Goal: Information Seeking & Learning: Understand process/instructions

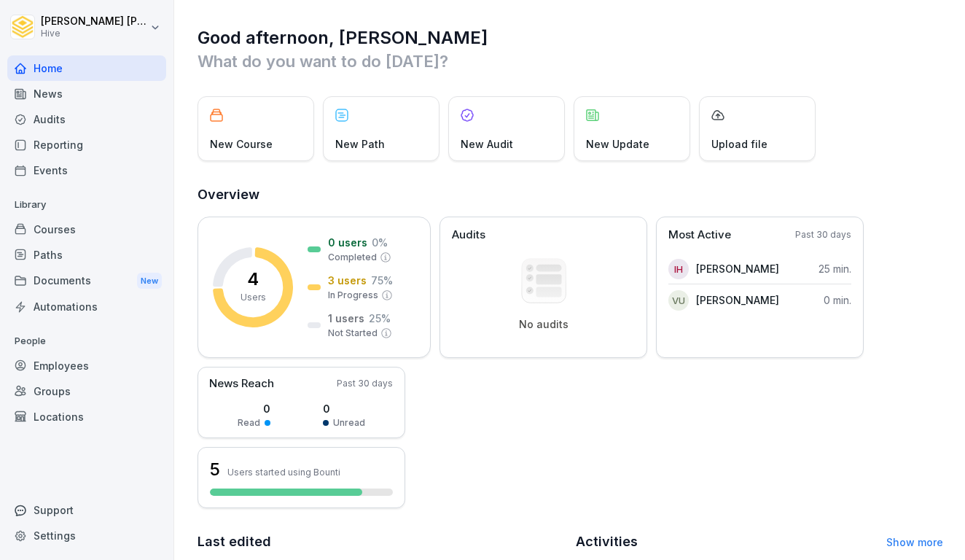
click at [86, 284] on div "Documents New" at bounding box center [86, 281] width 159 height 27
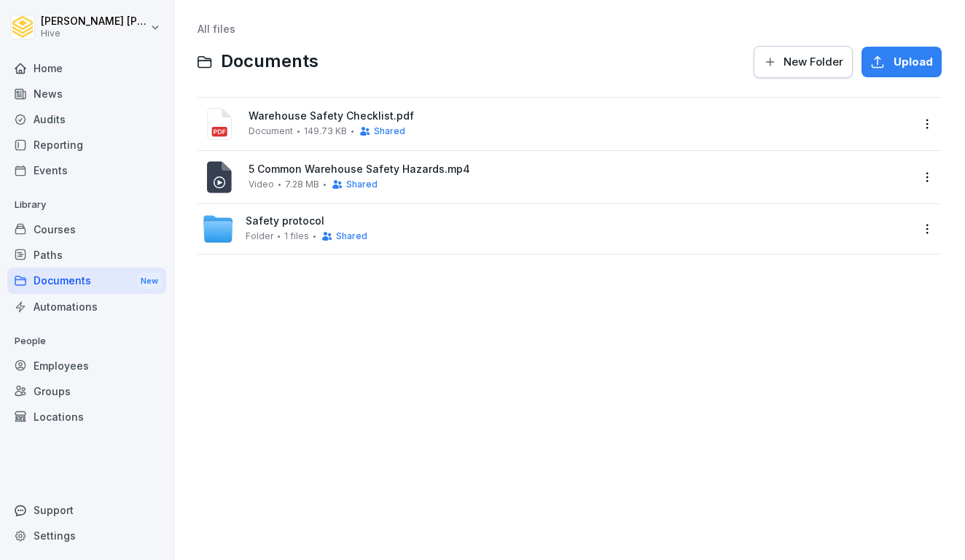
click at [384, 170] on span "5 Common Warehouse Safety Hazards.mp4" at bounding box center [580, 169] width 663 height 12
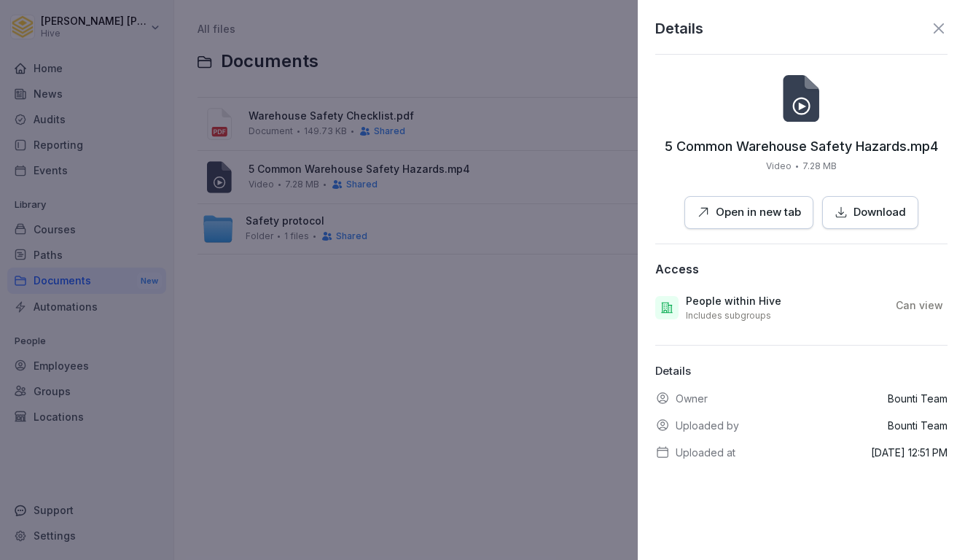
click at [728, 214] on p "Open in new tab" at bounding box center [758, 212] width 85 height 17
click at [490, 258] on div at bounding box center [482, 280] width 965 height 560
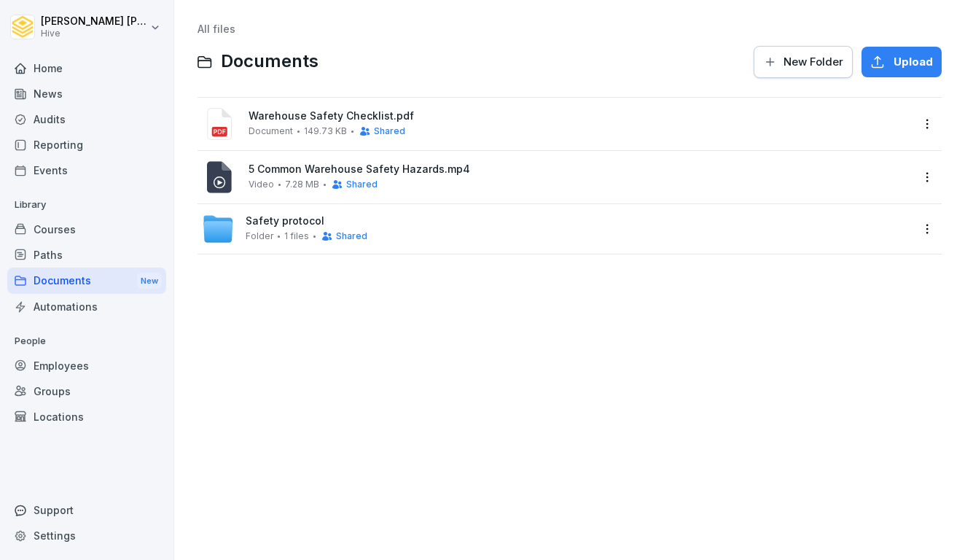
click at [286, 219] on span "Safety protocol" at bounding box center [285, 221] width 79 height 12
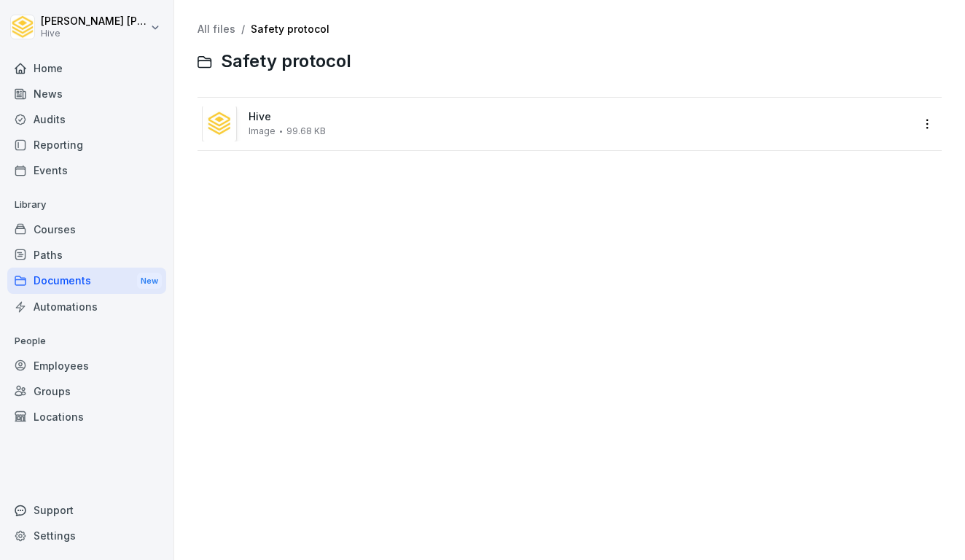
click at [281, 130] on div "Image 99.68 KB" at bounding box center [287, 131] width 77 height 10
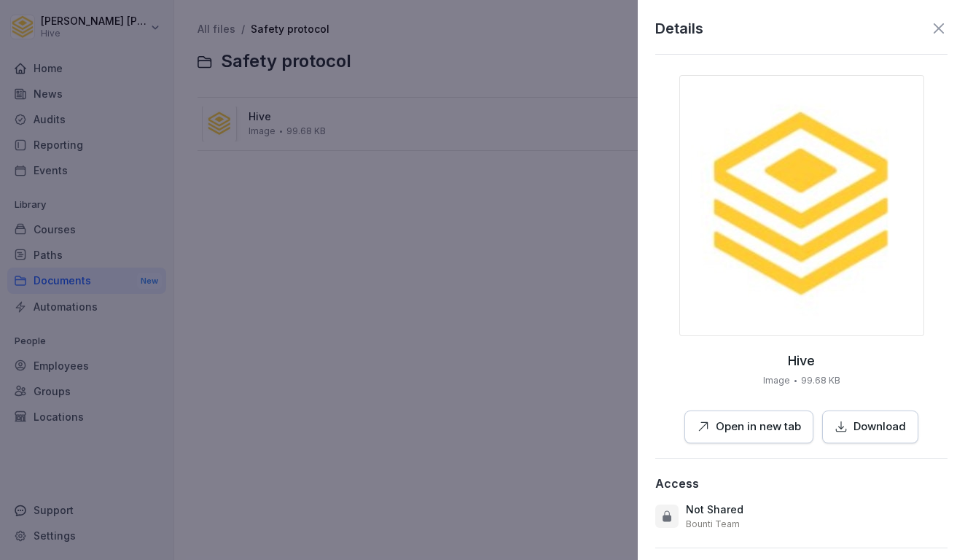
click at [370, 245] on div at bounding box center [482, 280] width 965 height 560
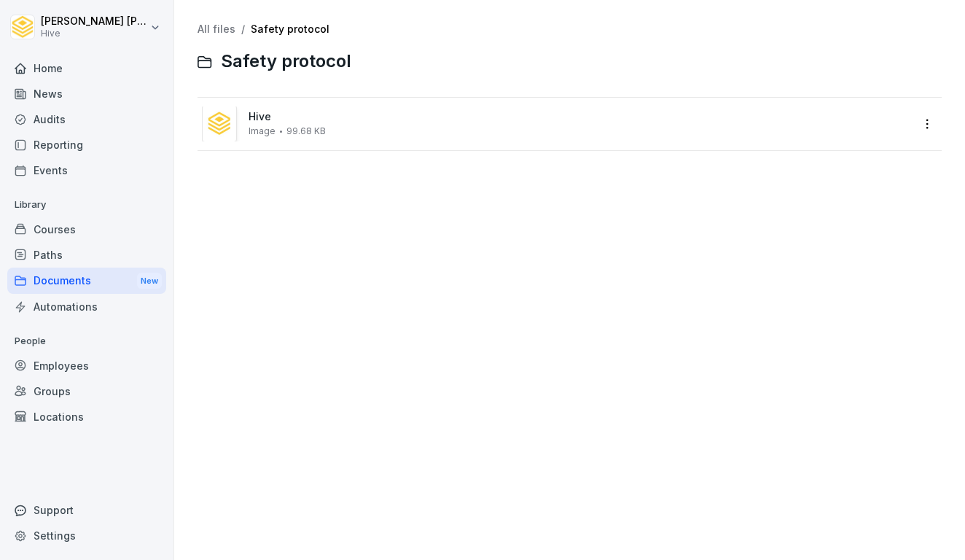
click at [61, 280] on div "Documents New" at bounding box center [86, 281] width 159 height 27
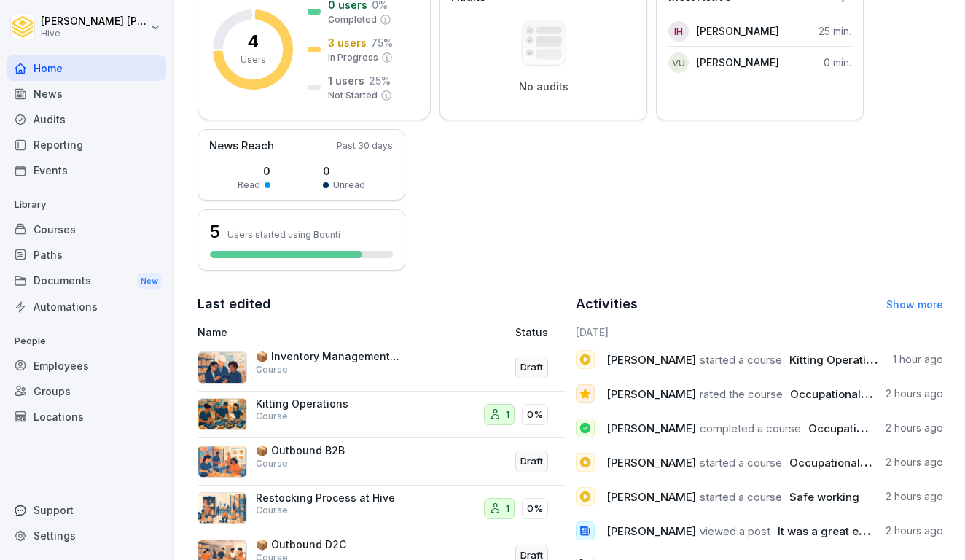
scroll to position [89, 0]
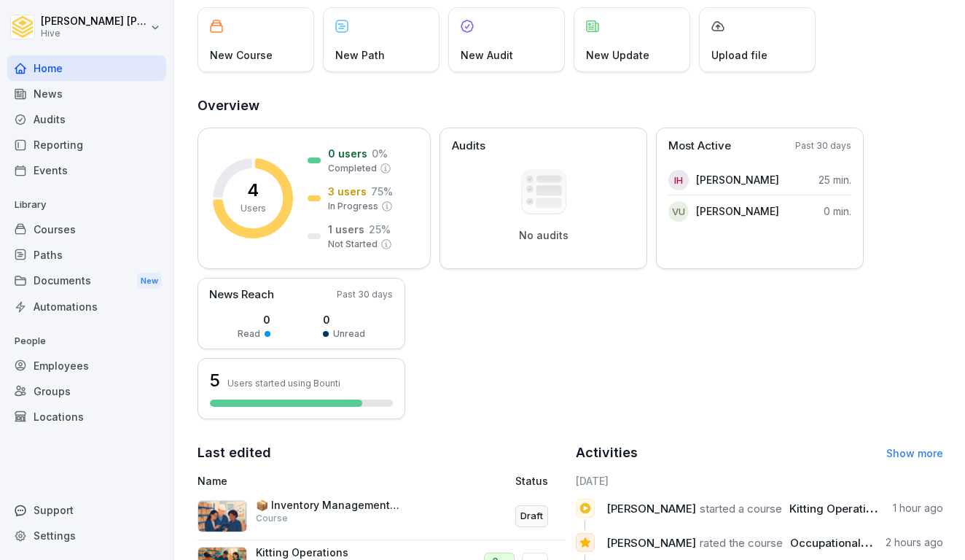
click at [64, 222] on div "Courses" at bounding box center [86, 230] width 159 height 26
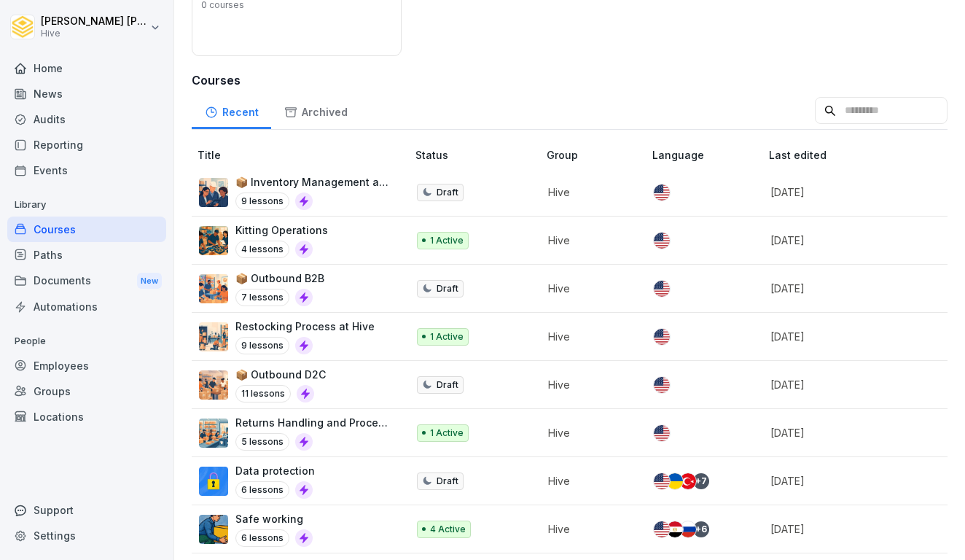
scroll to position [225, 0]
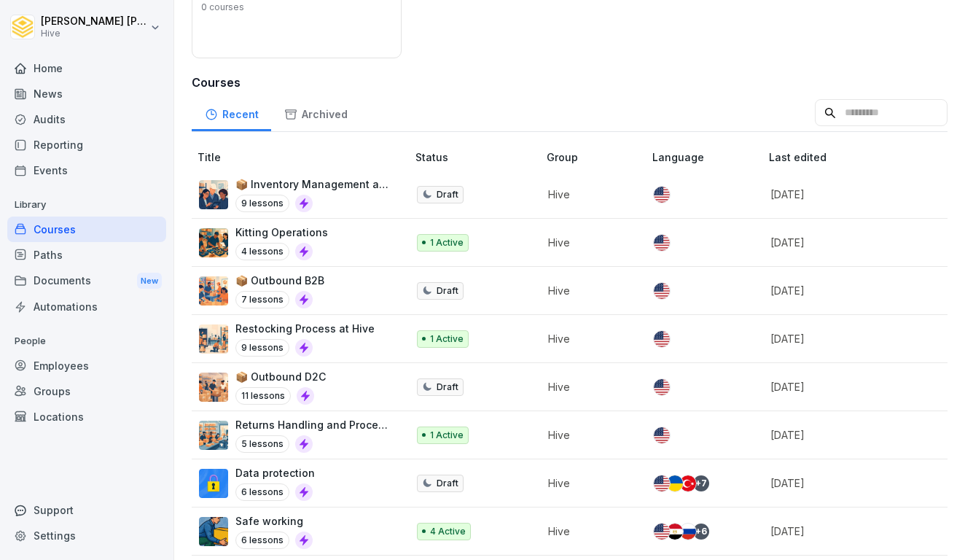
click at [345, 390] on div "📦 Outbound D2C 11 lessons" at bounding box center [295, 387] width 193 height 36
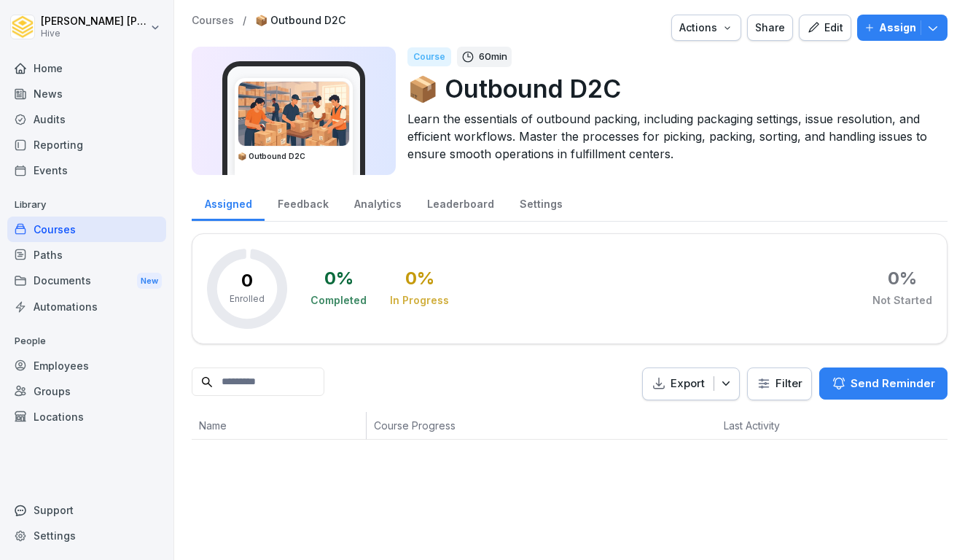
click at [884, 31] on p "Assign" at bounding box center [897, 28] width 37 height 16
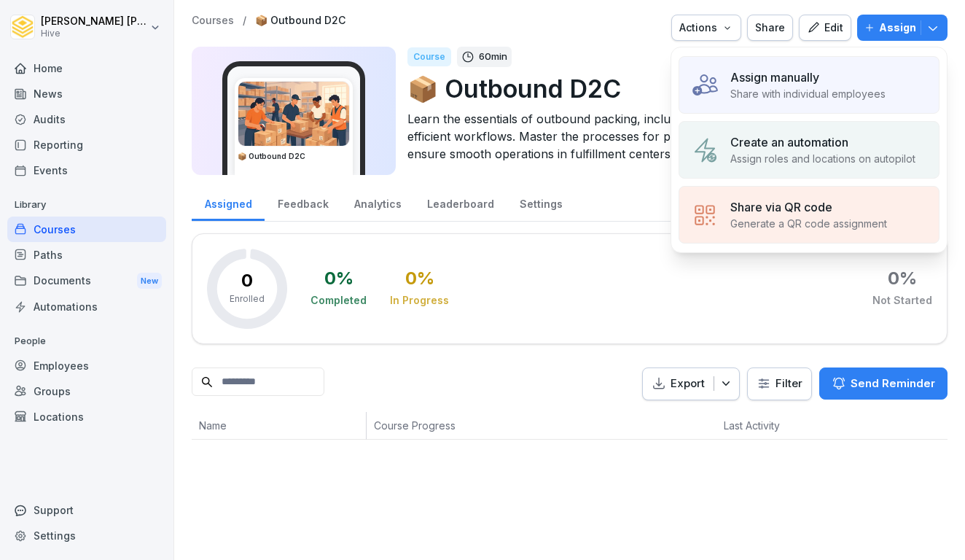
click at [798, 99] on p "Share with individual employees" at bounding box center [808, 93] width 155 height 15
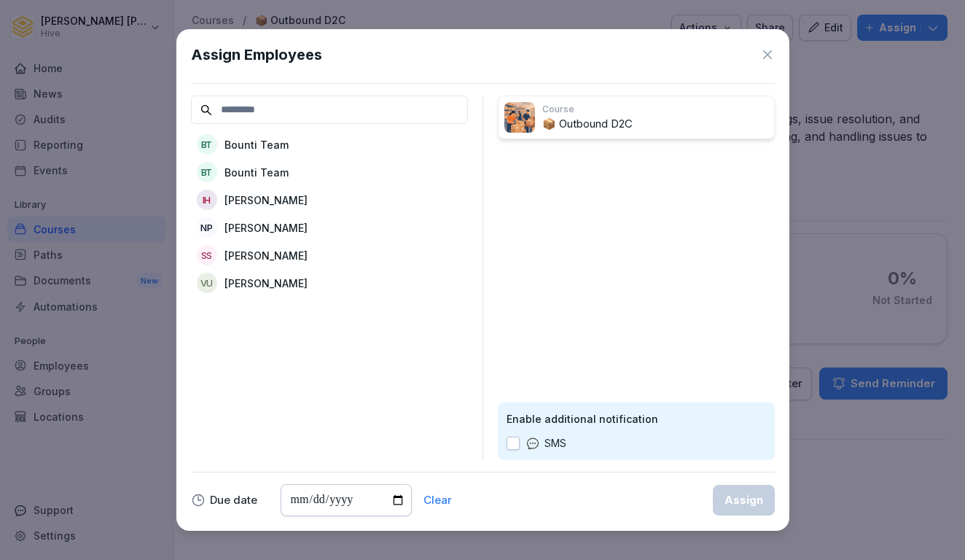
click at [335, 203] on div "IH Ibrahim Huseynov" at bounding box center [329, 200] width 277 height 26
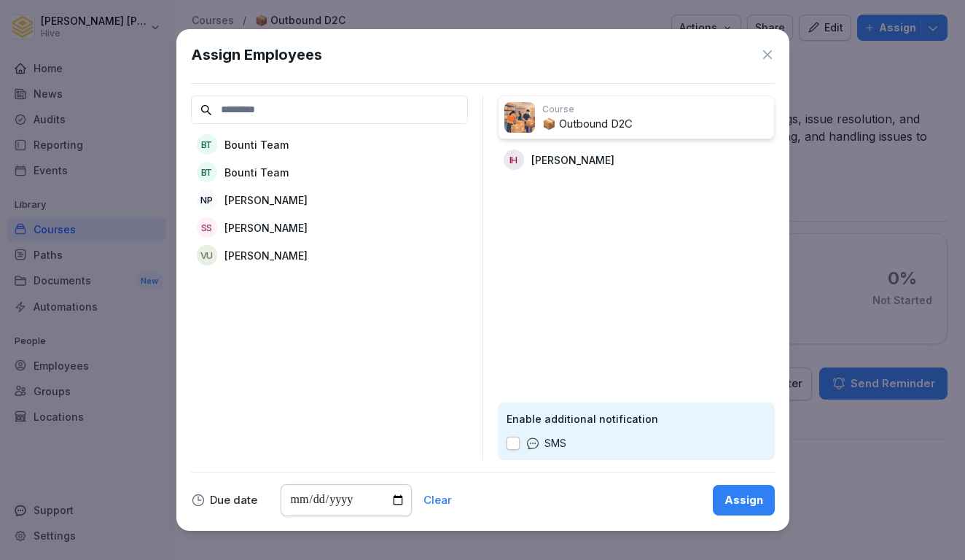
click at [730, 502] on div "Assign" at bounding box center [744, 500] width 39 height 16
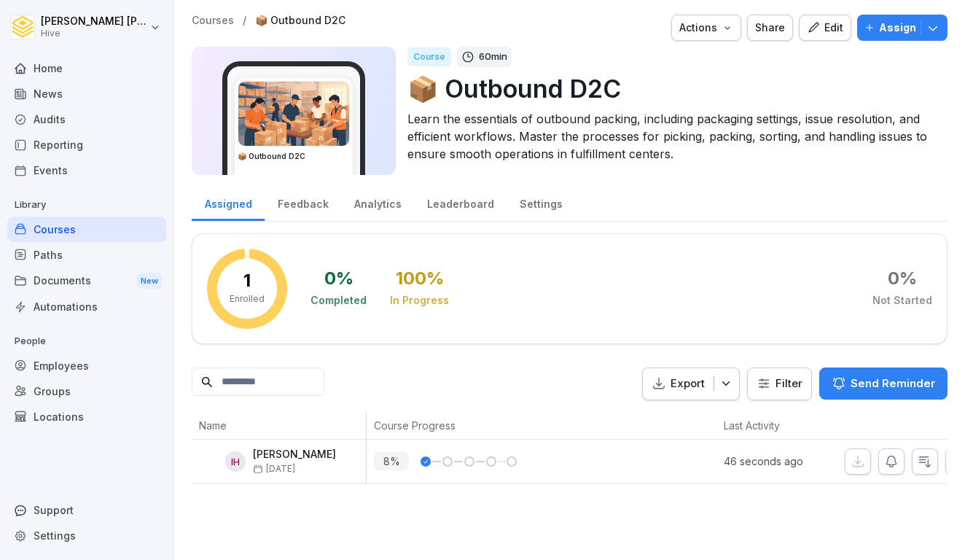
click at [312, 209] on div "Feedback" at bounding box center [303, 202] width 77 height 37
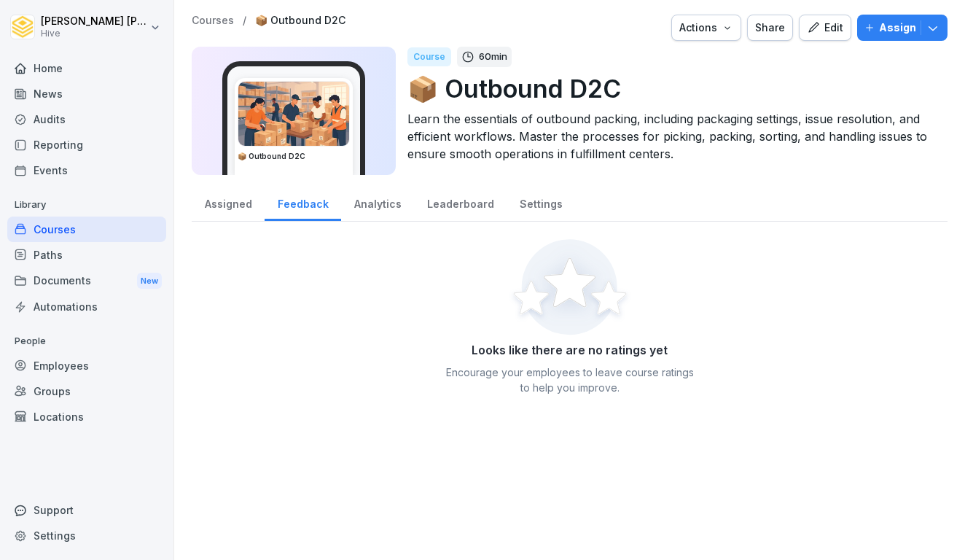
click at [244, 211] on div "Assigned" at bounding box center [228, 202] width 73 height 37
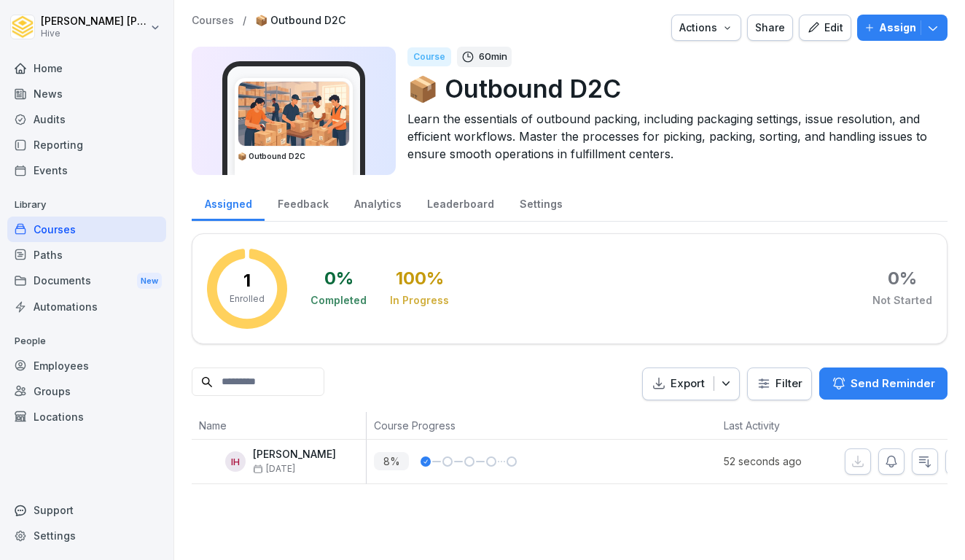
click at [66, 75] on div "Home" at bounding box center [86, 68] width 159 height 26
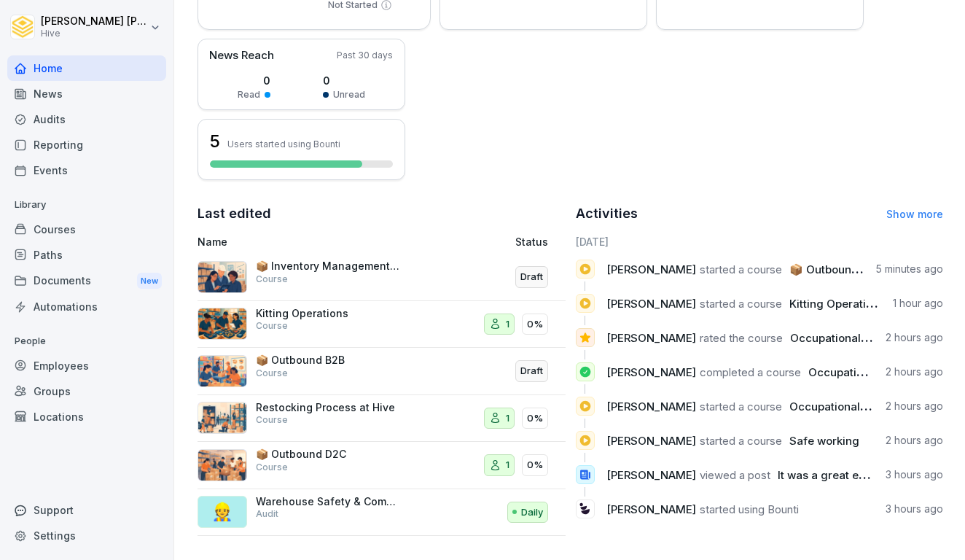
scroll to position [328, 0]
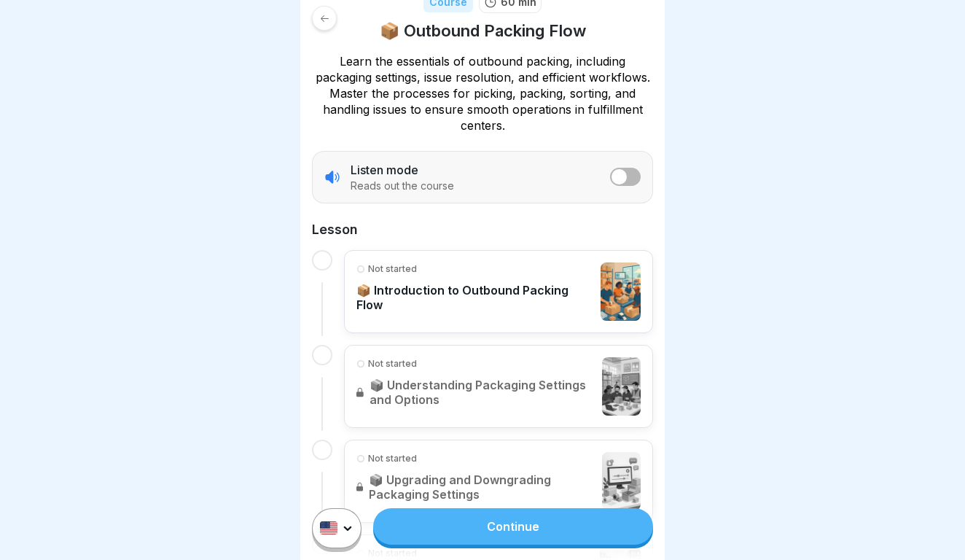
scroll to position [225, 0]
click at [477, 534] on link "Continue" at bounding box center [513, 526] width 280 height 36
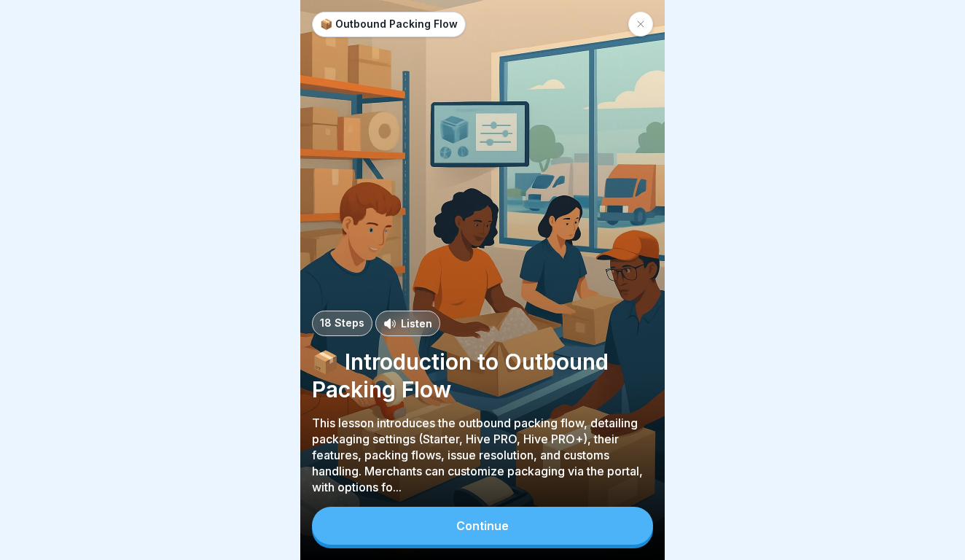
click at [547, 538] on button "Continue" at bounding box center [482, 526] width 341 height 38
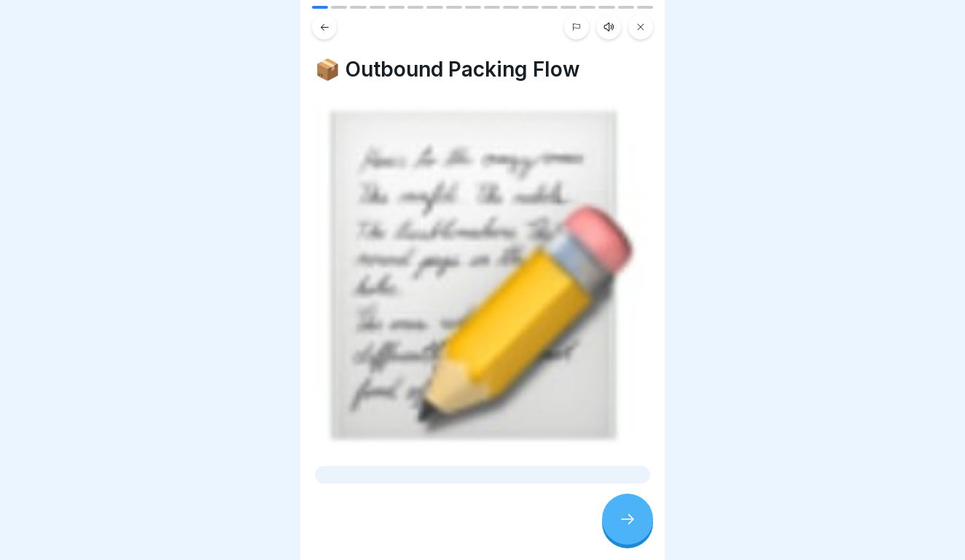
click at [640, 534] on div at bounding box center [627, 519] width 51 height 51
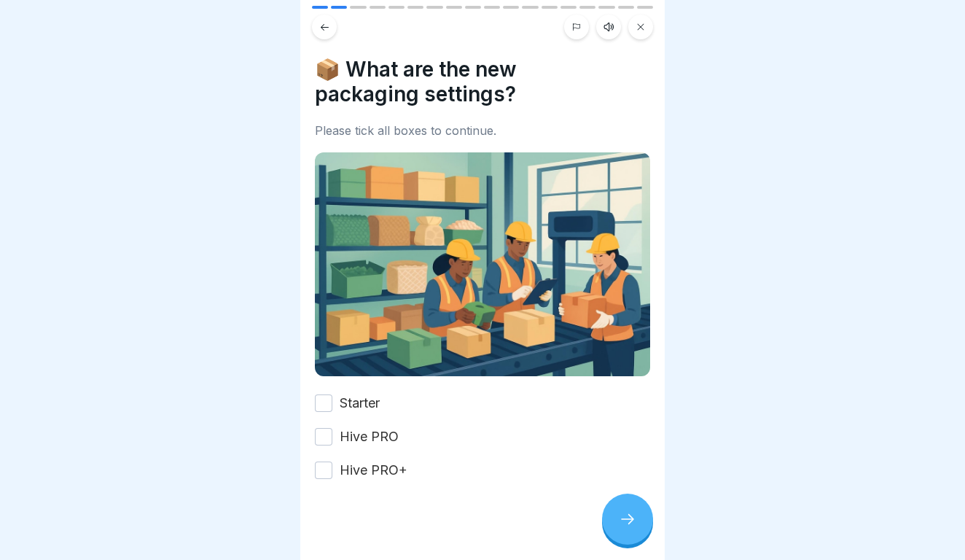
click at [324, 471] on button "Hive PRO+" at bounding box center [323, 470] width 17 height 17
click at [325, 434] on button "Hive PRO" at bounding box center [323, 436] width 17 height 17
click at [325, 413] on div "Starter Hive PRO Hive PRO+" at bounding box center [482, 437] width 335 height 86
click at [325, 400] on button "Starter" at bounding box center [323, 402] width 17 height 17
click at [628, 513] on icon at bounding box center [627, 518] width 17 height 17
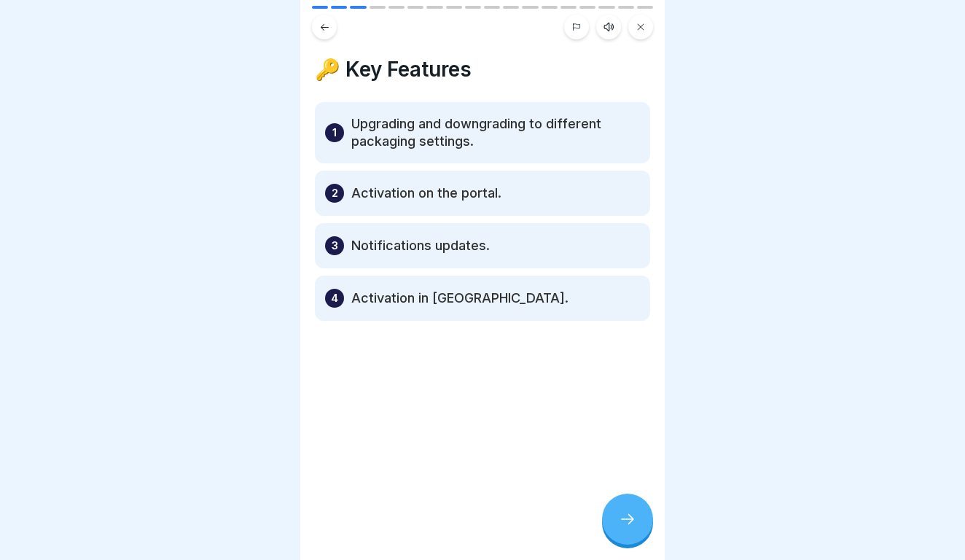
click at [621, 521] on icon at bounding box center [627, 518] width 17 height 17
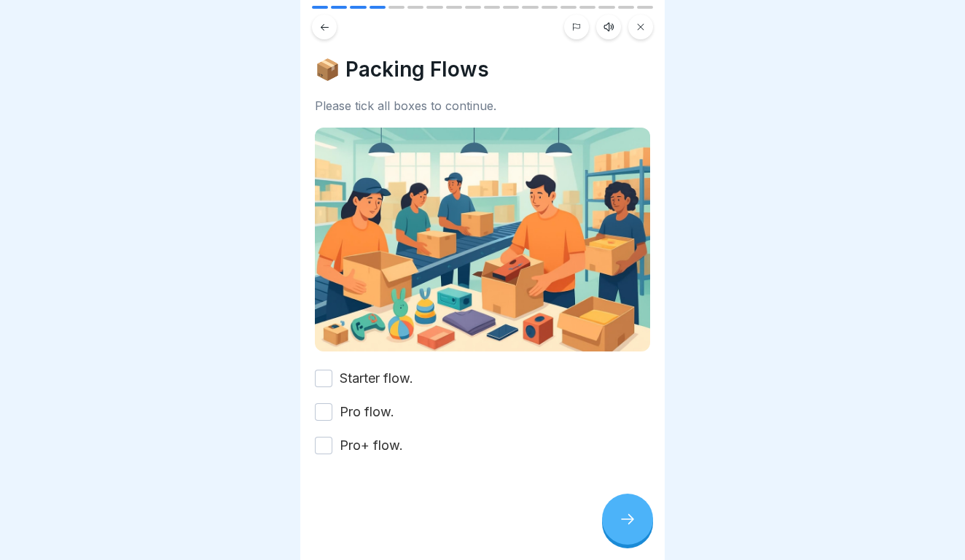
click at [325, 372] on button "Starter flow." at bounding box center [323, 378] width 17 height 17
click at [330, 405] on button "Pro flow." at bounding box center [323, 411] width 17 height 17
click at [329, 446] on button "Pro+ flow." at bounding box center [323, 445] width 17 height 17
click at [642, 534] on div at bounding box center [627, 519] width 51 height 51
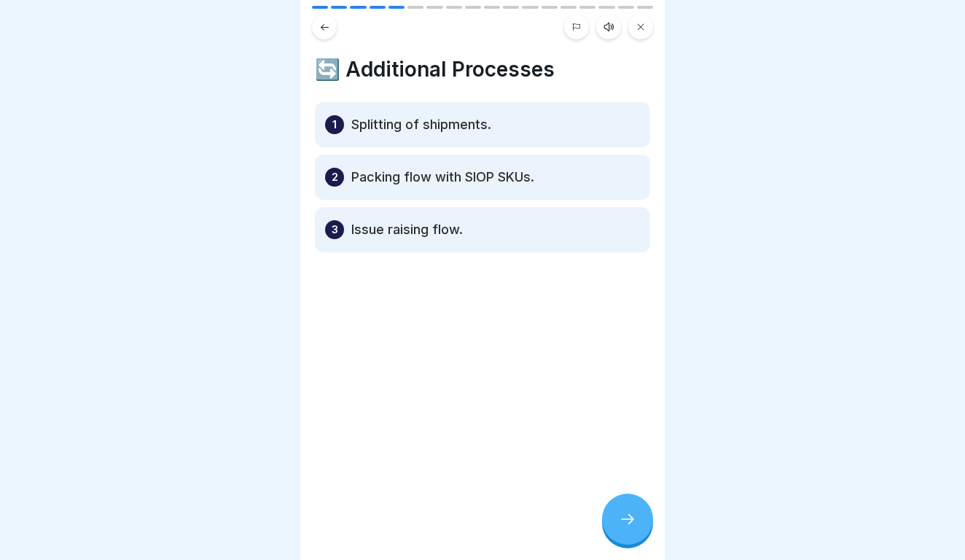
click at [642, 534] on div at bounding box center [627, 519] width 51 height 51
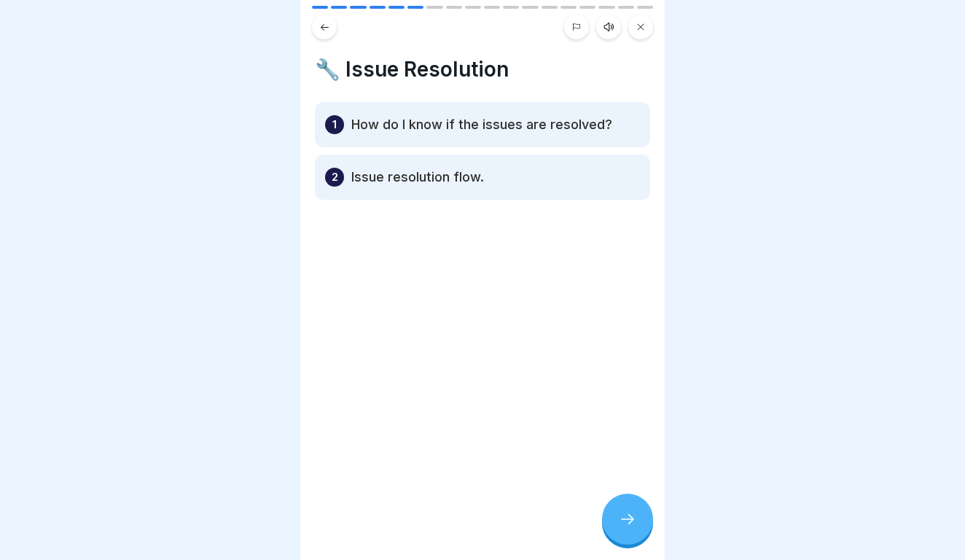
click at [638, 524] on div at bounding box center [627, 519] width 51 height 51
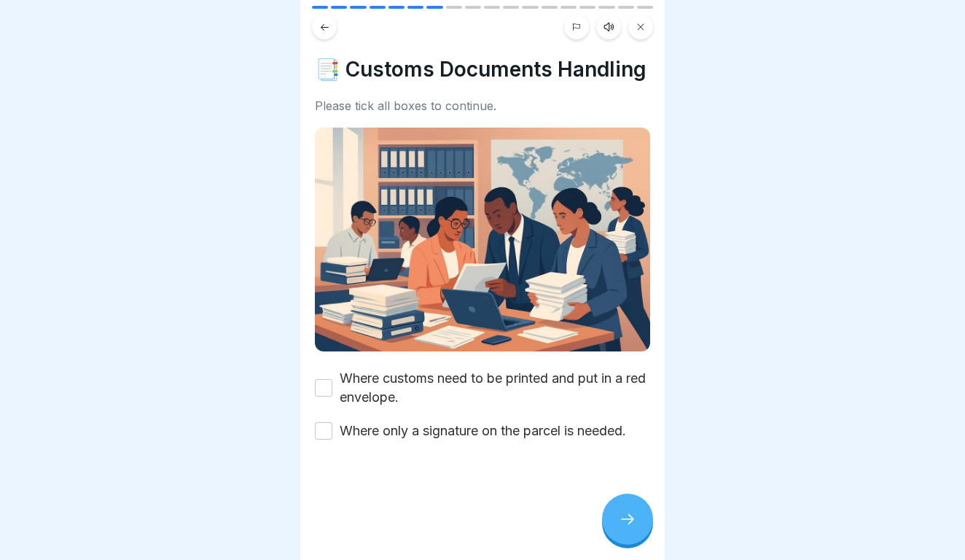
click at [328, 386] on button "Where customs need to be printed and put in a red envelope." at bounding box center [323, 387] width 17 height 17
click at [332, 428] on div "Where only a signature on the parcel is needed." at bounding box center [470, 430] width 311 height 19
click at [327, 432] on button "Where only a signature on the parcel is needed." at bounding box center [323, 430] width 17 height 17
click at [608, 524] on div at bounding box center [627, 519] width 51 height 51
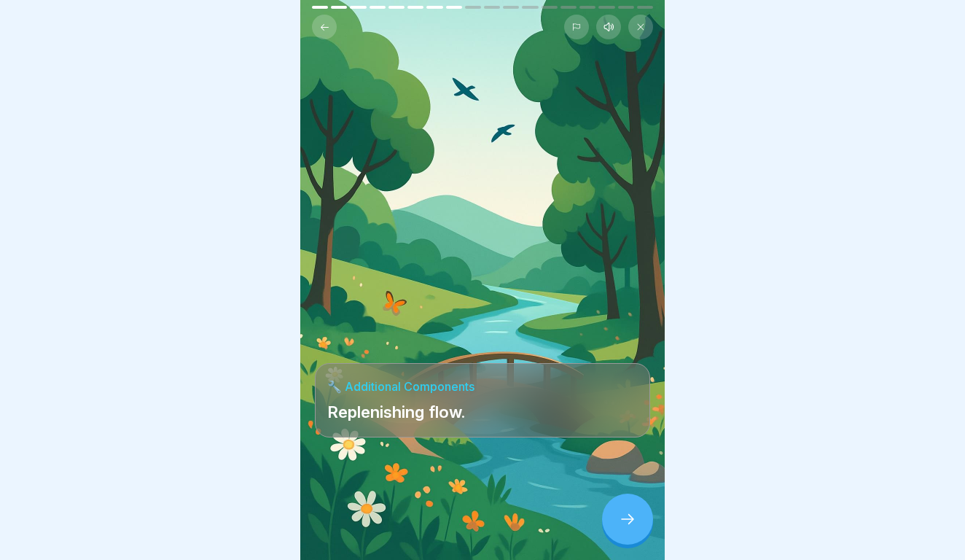
click at [610, 520] on div at bounding box center [627, 519] width 51 height 51
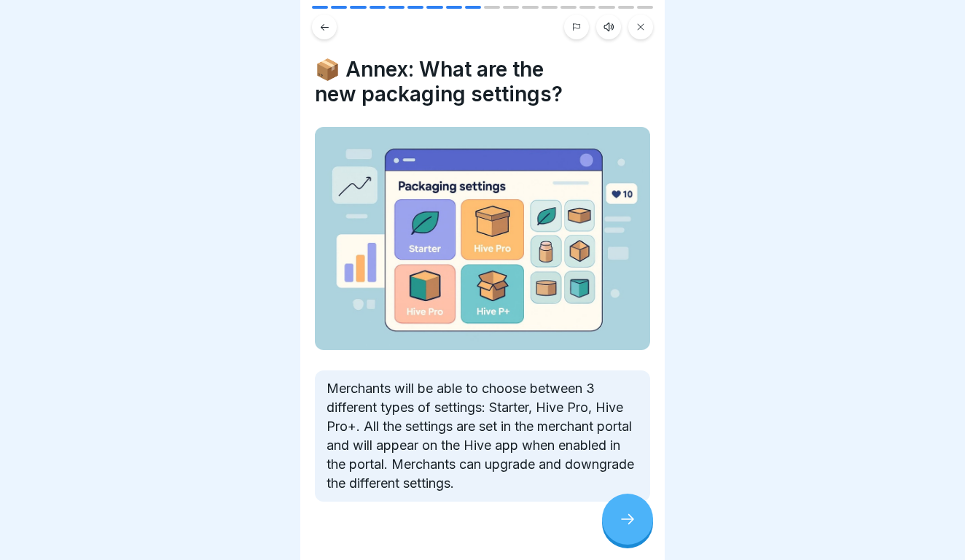
click at [610, 520] on div at bounding box center [627, 519] width 51 height 51
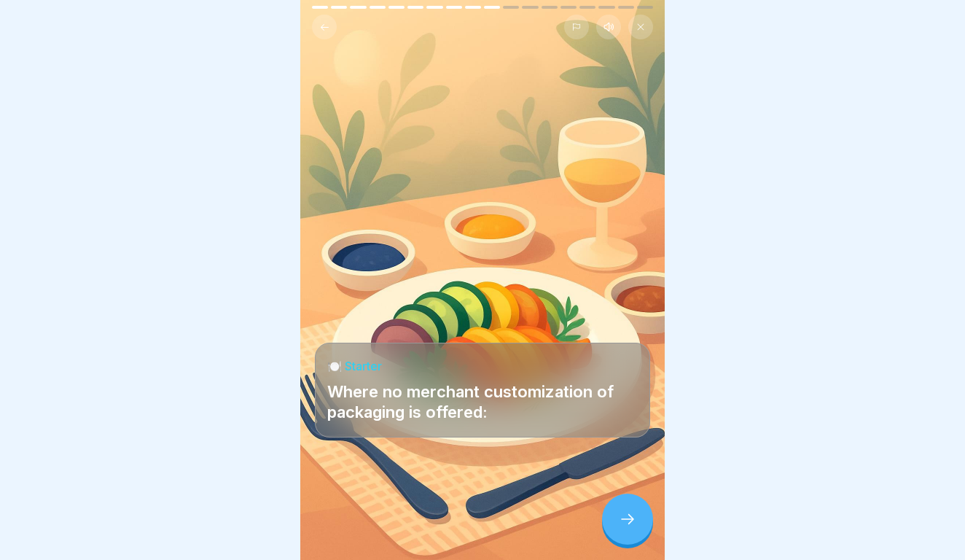
click at [610, 520] on div at bounding box center [627, 519] width 51 height 51
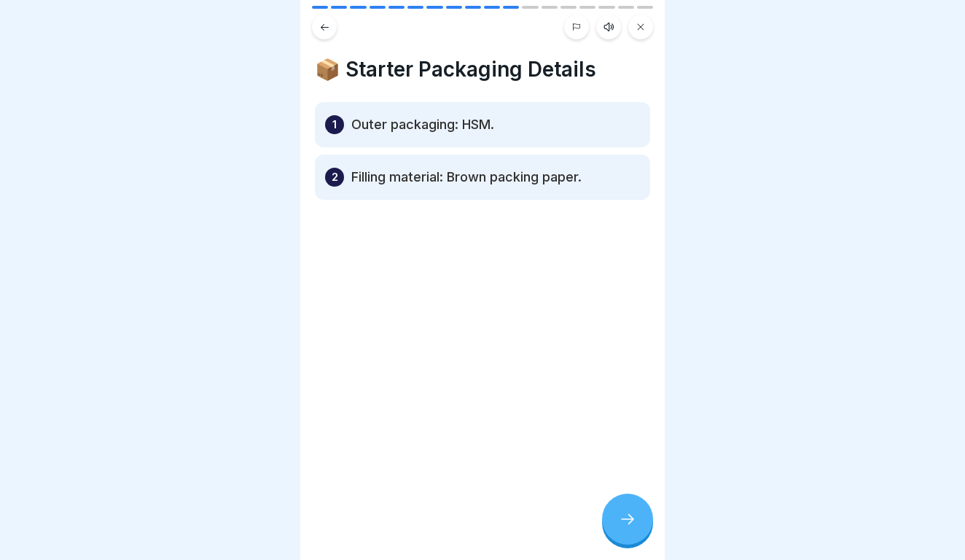
click at [610, 520] on div at bounding box center [627, 519] width 51 height 51
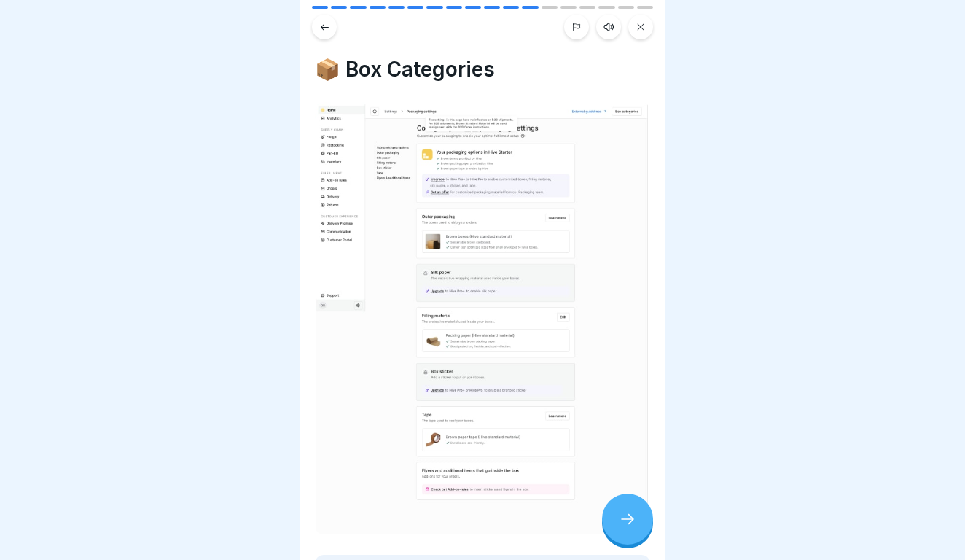
click at [620, 533] on div at bounding box center [627, 519] width 51 height 51
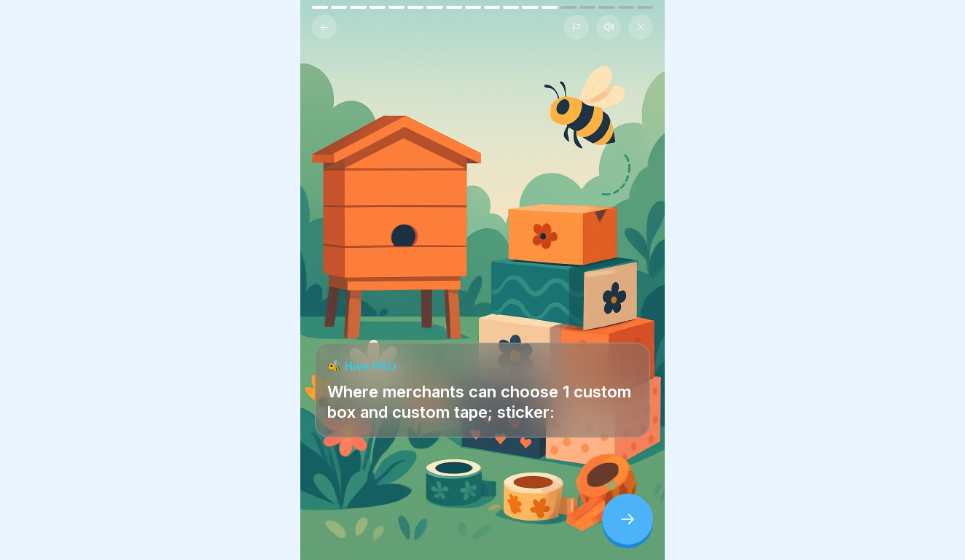
click at [620, 532] on div at bounding box center [627, 519] width 51 height 51
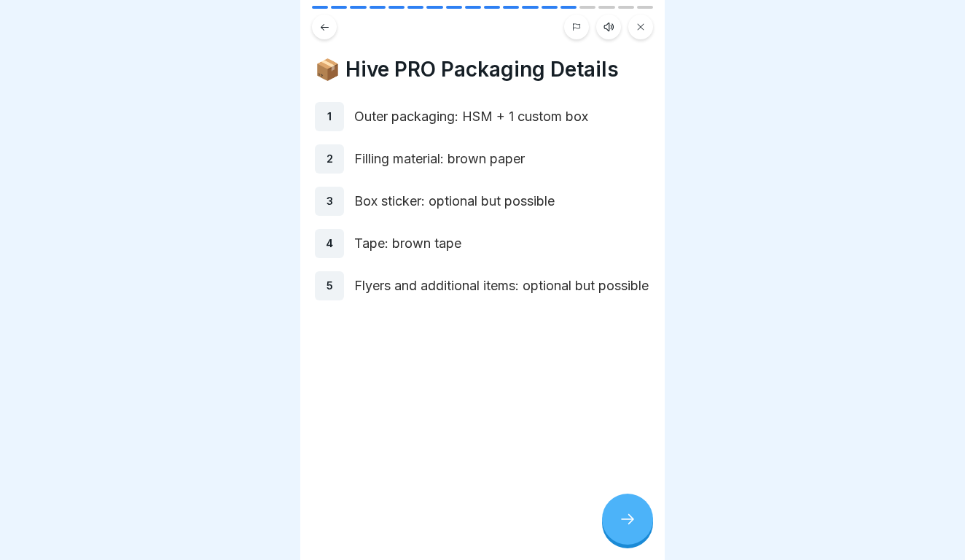
click at [637, 520] on div at bounding box center [627, 519] width 51 height 51
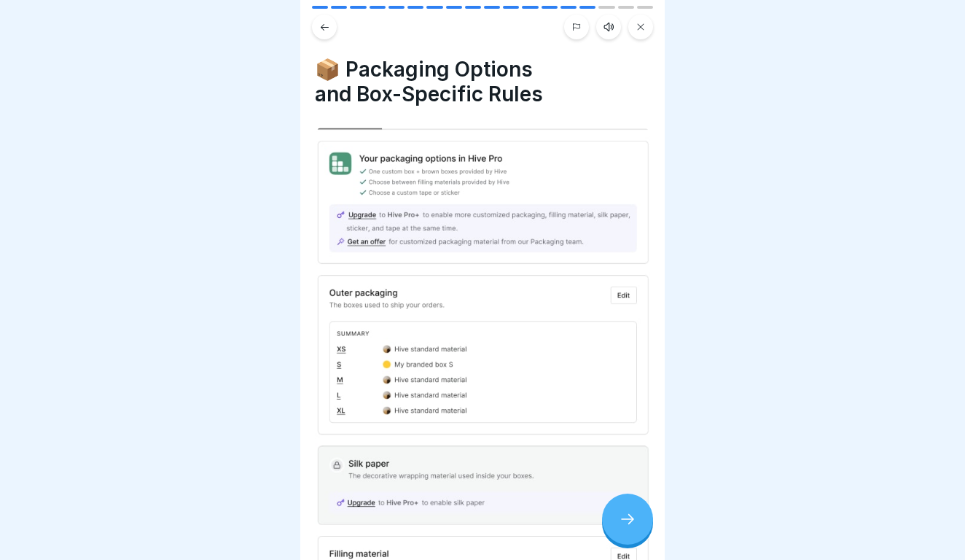
click at [637, 520] on div at bounding box center [627, 519] width 51 height 51
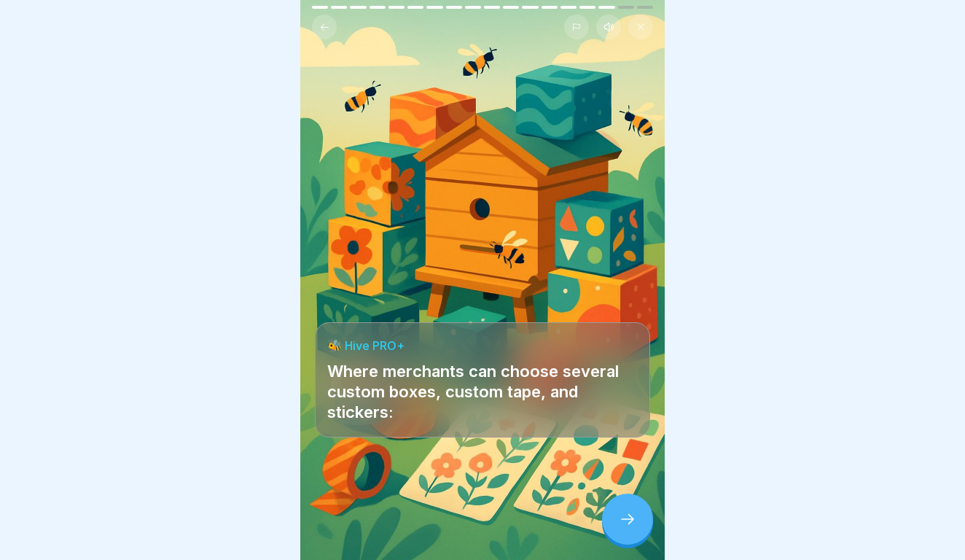
click at [637, 520] on div at bounding box center [627, 519] width 51 height 51
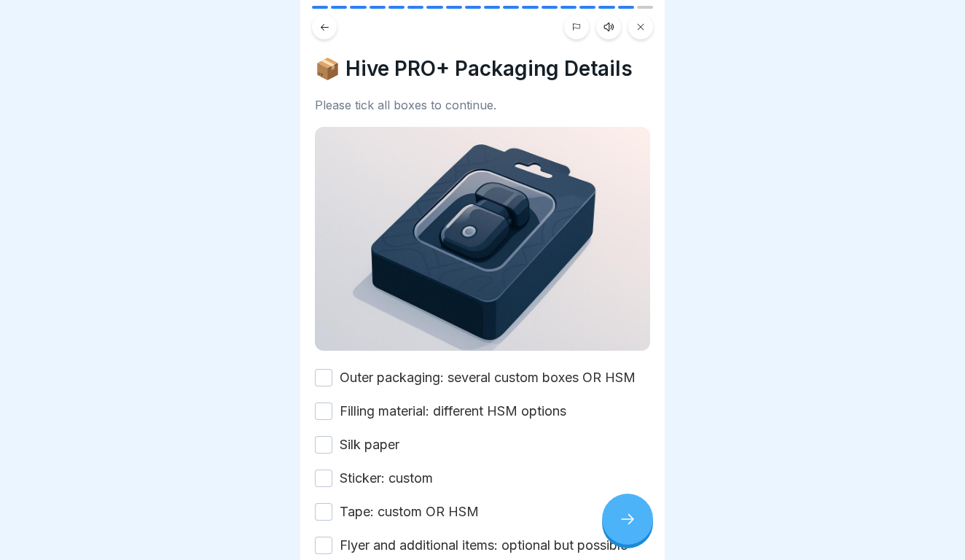
scroll to position [100, 0]
click at [610, 525] on div at bounding box center [627, 519] width 51 height 51
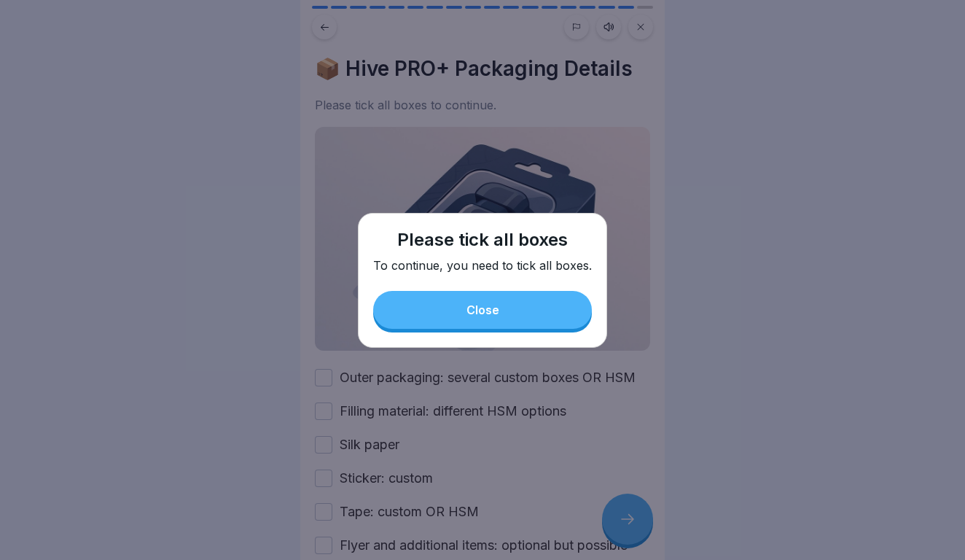
click at [478, 284] on div "Please tick all boxes To continue, you need to tick all boxes. Close" at bounding box center [482, 280] width 249 height 135
click at [475, 311] on div "Close" at bounding box center [483, 309] width 33 height 13
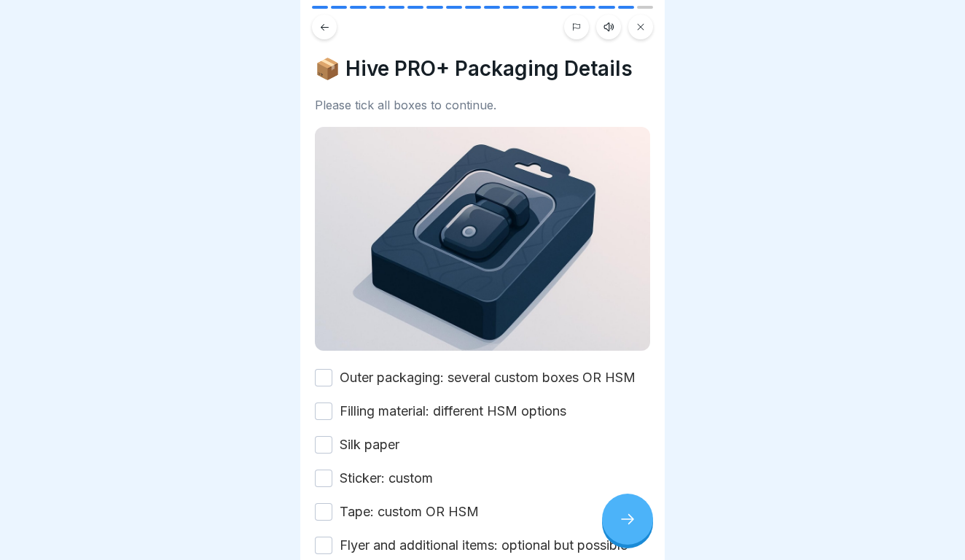
click at [319, 373] on button "Outer packaging: several custom boxes OR HSM" at bounding box center [323, 377] width 17 height 17
click at [325, 405] on button "Filling material: different HSM options" at bounding box center [323, 410] width 17 height 17
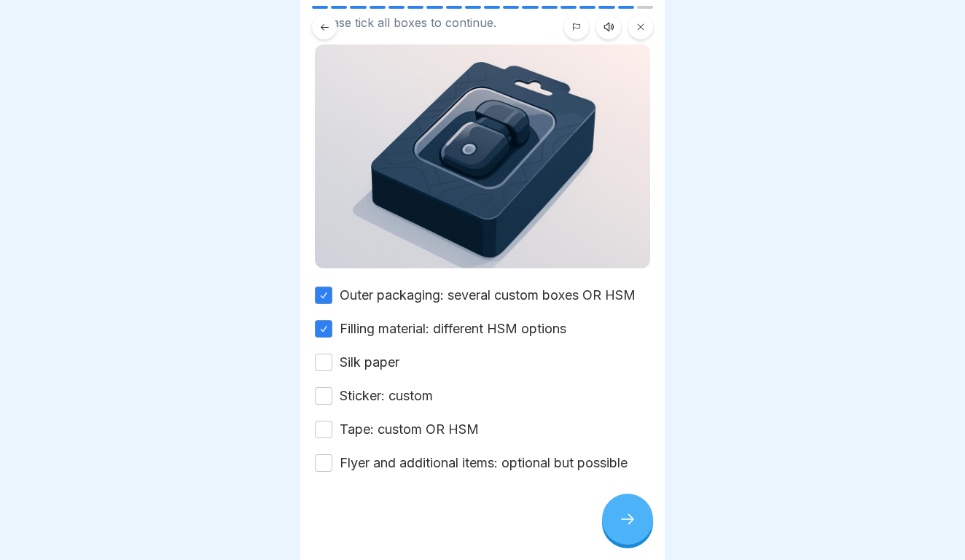
scroll to position [82, 0]
click at [325, 346] on div "Outer packaging: several custom boxes OR HSM Filling material: different HSM op…" at bounding box center [482, 380] width 335 height 187
click at [325, 362] on button "Silk paper" at bounding box center [323, 362] width 17 height 17
click at [325, 395] on button "Sticker: custom" at bounding box center [323, 396] width 17 height 17
click at [325, 440] on div "Outer packaging: several custom boxes OR HSM Filling material: different HSM op…" at bounding box center [482, 380] width 335 height 187
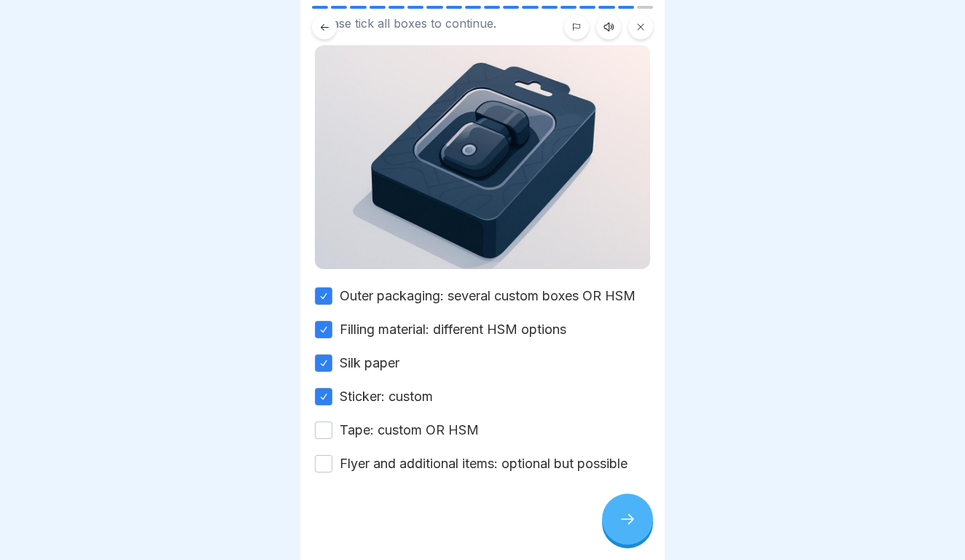
click at [329, 455] on button "Flyer and additional items: optional but possible" at bounding box center [323, 463] width 17 height 17
click at [328, 417] on div "Outer packaging: several custom boxes OR HSM Filling material: different HSM op…" at bounding box center [482, 380] width 335 height 187
click at [325, 432] on button "Tape: custom OR HSM" at bounding box center [323, 429] width 17 height 17
click at [624, 523] on icon at bounding box center [627, 518] width 17 height 17
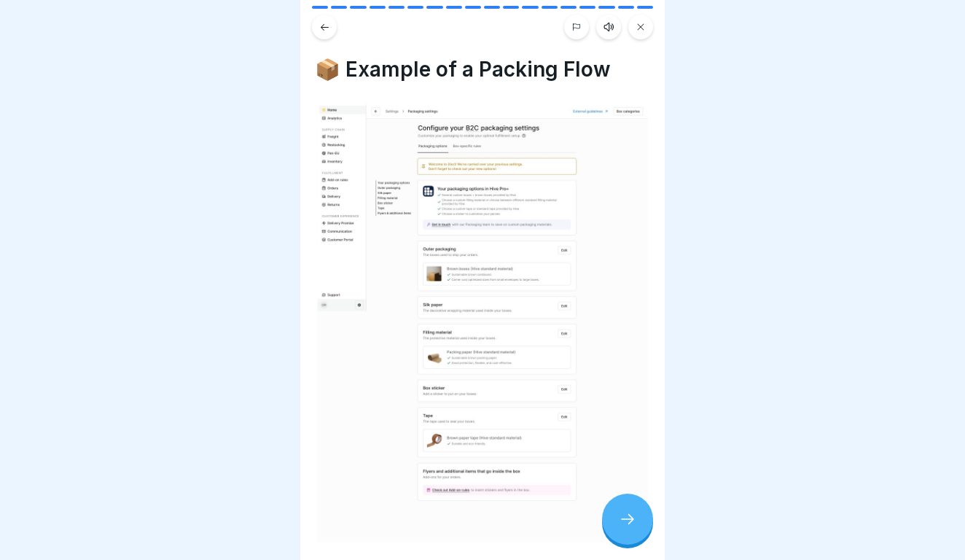
click at [624, 523] on icon at bounding box center [627, 518] width 17 height 17
